Goal: Transaction & Acquisition: Purchase product/service

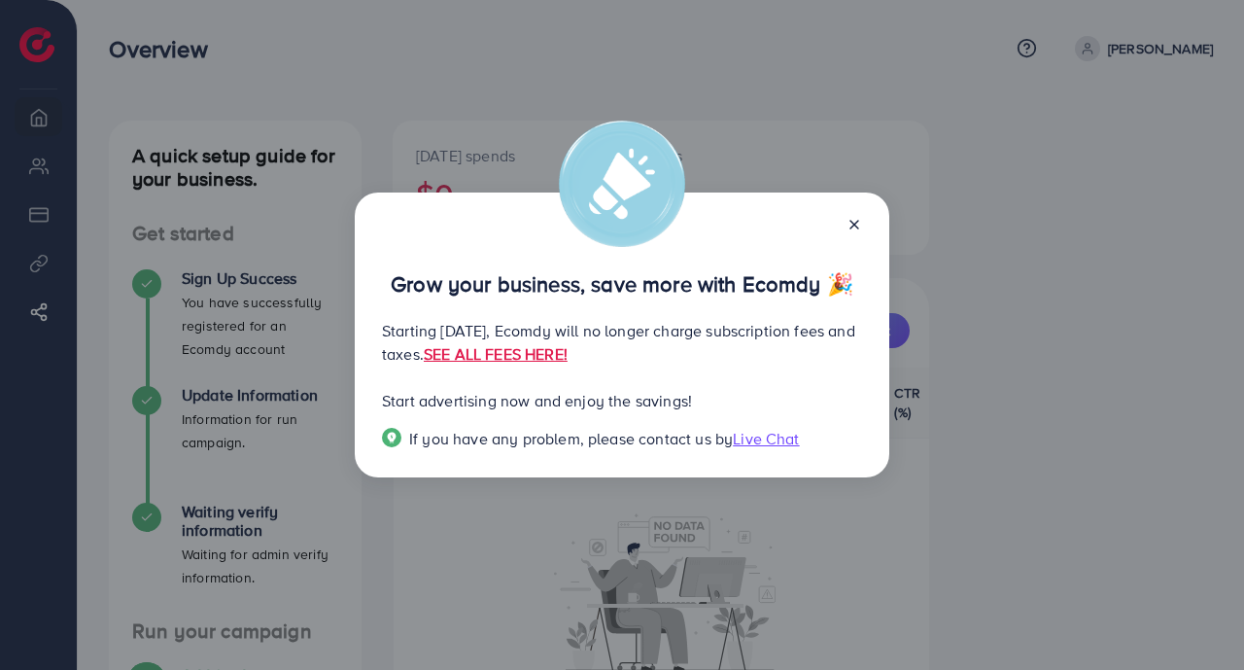
click at [853, 221] on line at bounding box center [855, 225] width 8 height 8
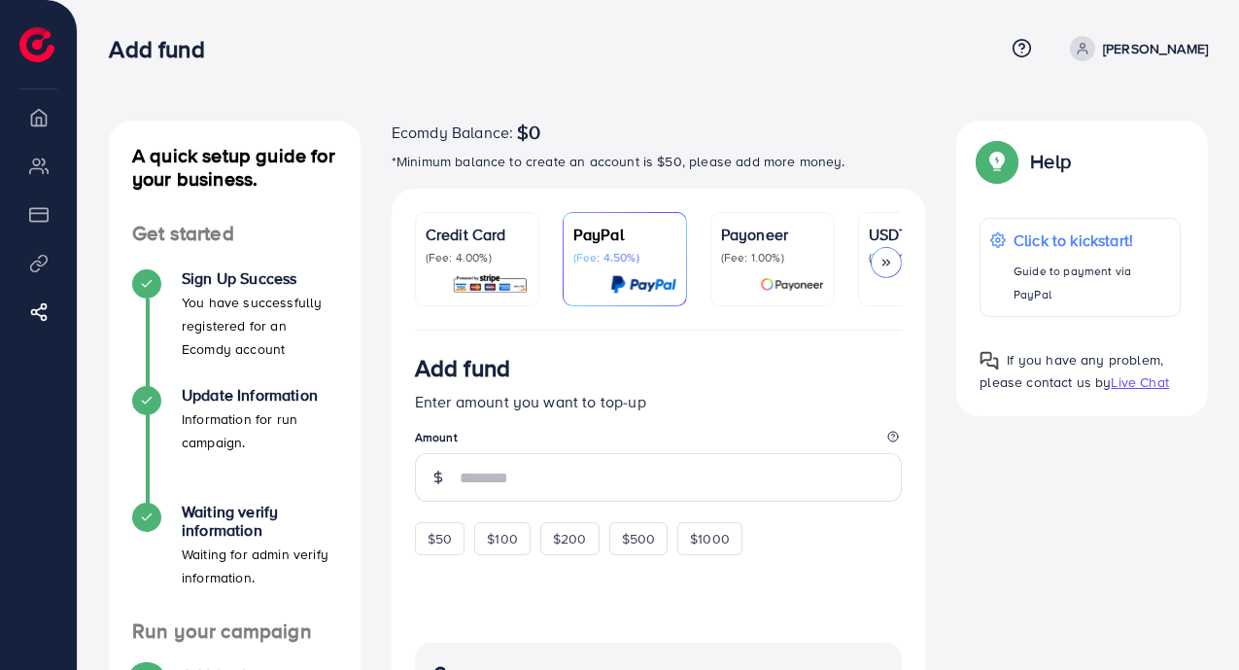
scroll to position [434, 0]
click at [502, 241] on p "Credit Card" at bounding box center [477, 234] width 103 height 23
